Goal: Navigation & Orientation: Find specific page/section

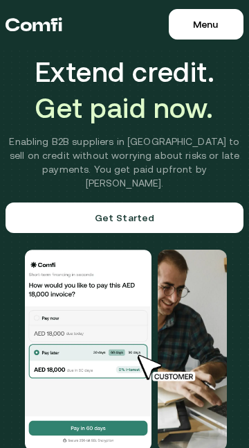
click at [195, 10] on button "Menu Close" at bounding box center [206, 24] width 75 height 30
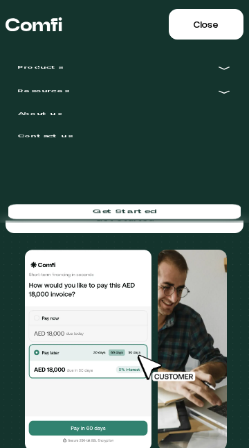
click at [184, 29] on button "Menu Close" at bounding box center [206, 24] width 75 height 30
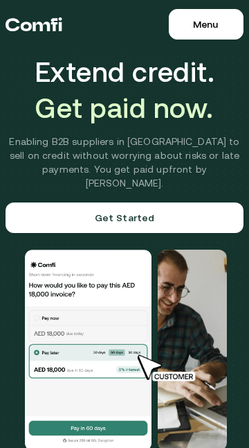
click at [193, 24] on span "Menu" at bounding box center [205, 24] width 25 height 11
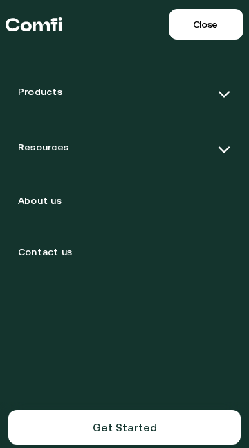
click at [229, 98] on img at bounding box center [225, 94] width 14 height 14
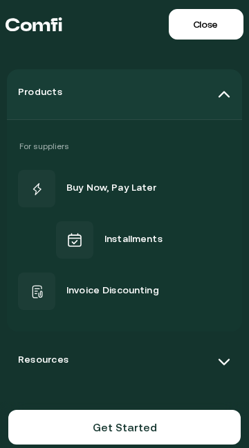
click at [223, 94] on img at bounding box center [225, 94] width 14 height 14
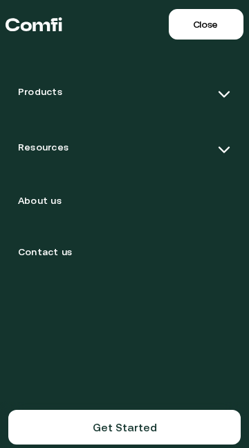
click at [223, 90] on img at bounding box center [225, 94] width 14 height 14
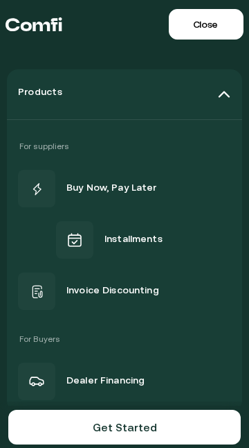
click at [121, 195] on span "Buy Now, Pay Later" at bounding box center [112, 188] width 91 height 17
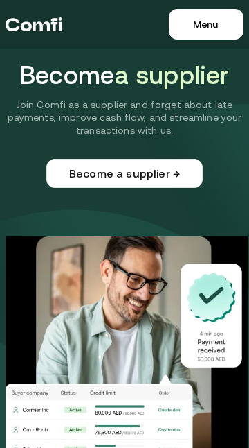
scroll to position [18, 0]
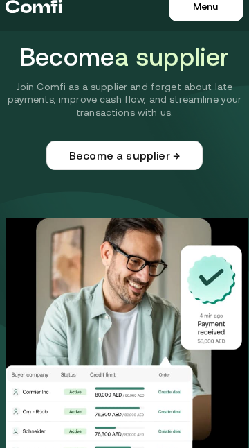
click at [172, 170] on link "Become a supplier →" at bounding box center [124, 155] width 157 height 29
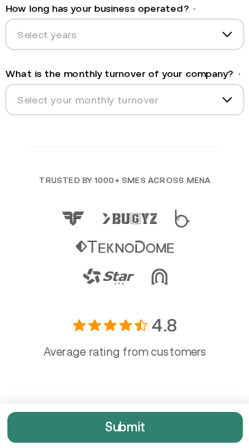
scroll to position [696, 0]
